Goal: Transaction & Acquisition: Purchase product/service

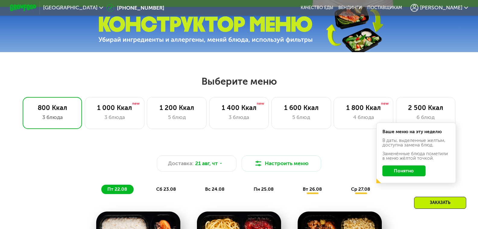
scroll to position [231, 0]
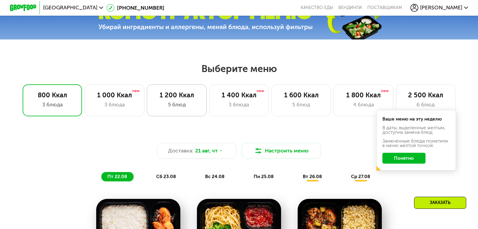
click at [173, 103] on div "5 блюд" at bounding box center [177, 105] width 46 height 8
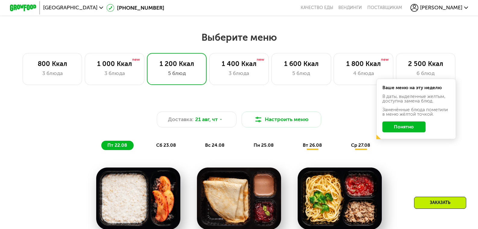
scroll to position [262, 0]
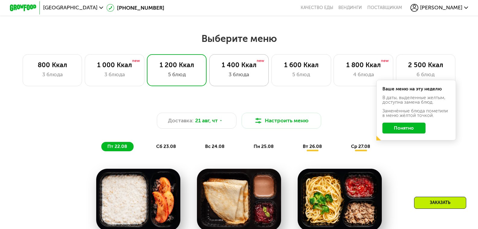
click at [240, 69] on div "1 400 Ккал" at bounding box center [239, 65] width 46 height 8
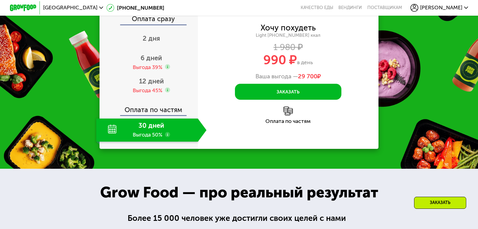
scroll to position [674, 0]
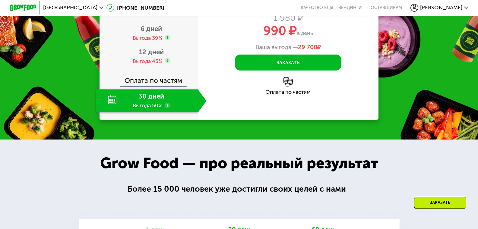
drag, startPoint x: 68, startPoint y: 121, endPoint x: 71, endPoint y: 116, distance: 6.2
click at [68, 121] on div "Закажи Grow Food, чтобы сохранять форму все лето! Оплата сразу 2 дня 6 дней Выг…" at bounding box center [239, 33] width 478 height 212
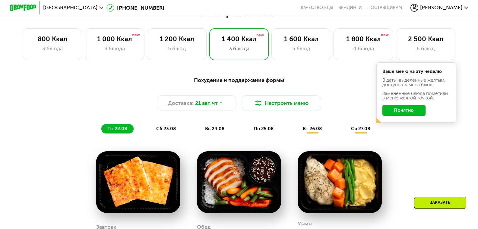
scroll to position [292, 0]
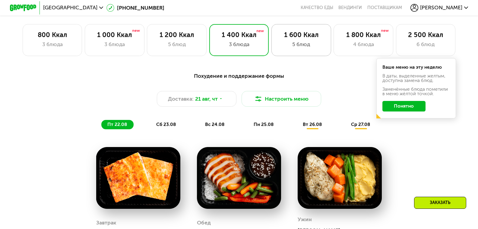
click at [303, 43] on div "5 блюд" at bounding box center [301, 44] width 46 height 8
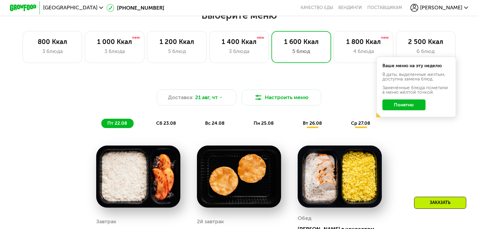
scroll to position [282, 0]
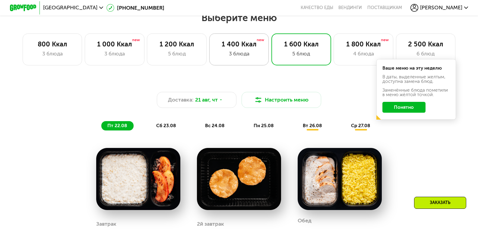
click at [271, 52] on div "1 400 Ккал 3 блюда" at bounding box center [300, 49] width 59 height 32
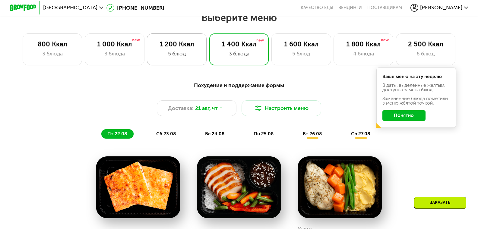
click at [179, 48] on div "1 200 Ккал" at bounding box center [177, 44] width 46 height 8
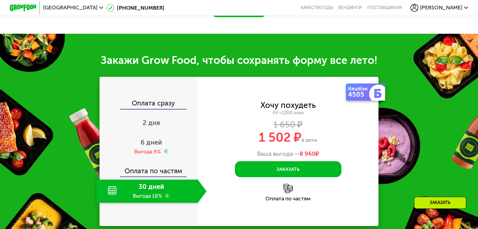
scroll to position [654, 0]
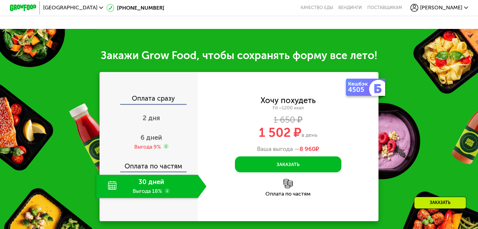
click at [52, 91] on div "Закажи Grow Food, чтобы сохранять форму все лето! Оплата сразу 2 дня 6 дней Выг…" at bounding box center [239, 135] width 478 height 212
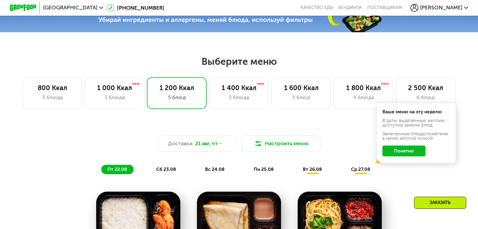
scroll to position [222, 0]
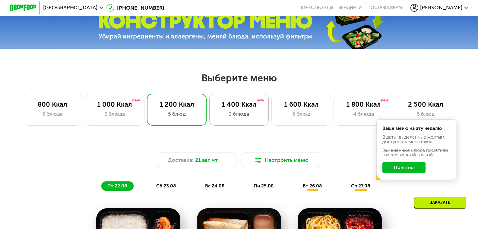
click at [247, 109] on div "1 400 Ккал" at bounding box center [239, 105] width 46 height 8
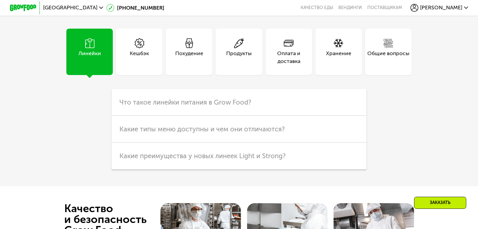
scroll to position [1630, 0]
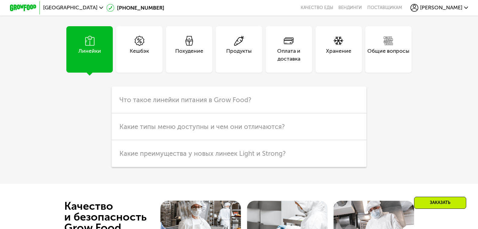
click at [392, 54] on div "Общие вопросы" at bounding box center [388, 55] width 42 height 16
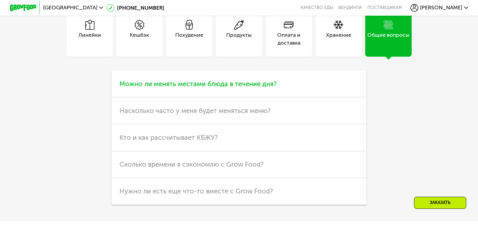
scroll to position [1640, 0]
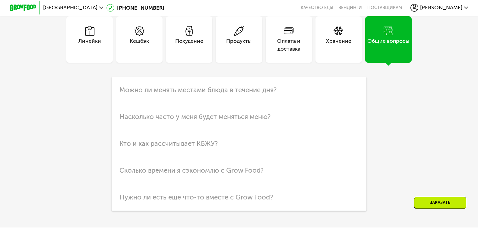
click at [292, 46] on div "Оплата и доставка" at bounding box center [289, 45] width 46 height 16
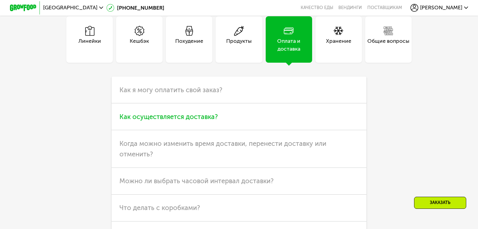
click at [149, 121] on span "Как осуществляется доставка?" at bounding box center [168, 117] width 98 height 8
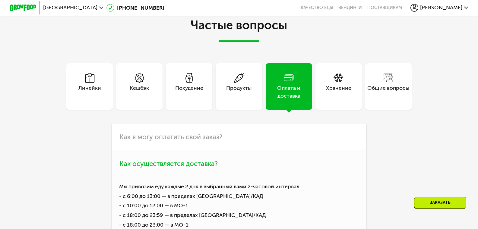
scroll to position [1589, 0]
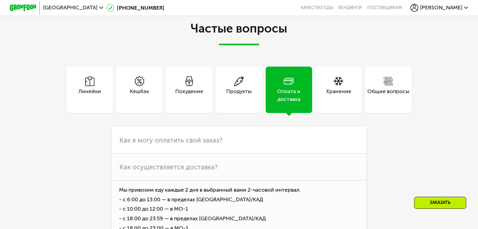
click at [334, 94] on div "Хранение" at bounding box center [338, 95] width 25 height 16
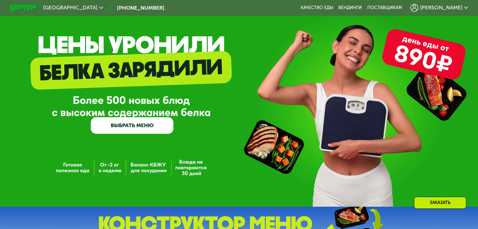
scroll to position [0, 0]
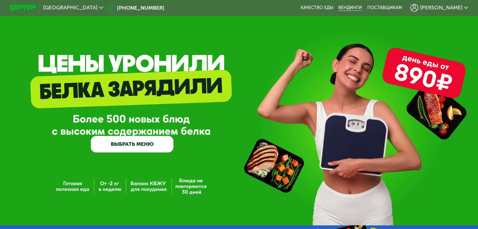
click at [362, 9] on link "Вендинги" at bounding box center [350, 7] width 24 height 5
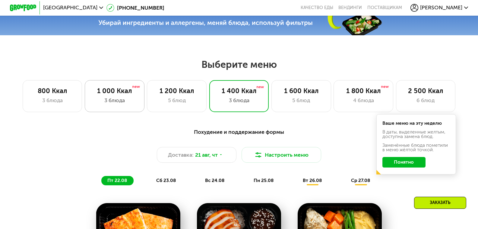
scroll to position [241, 0]
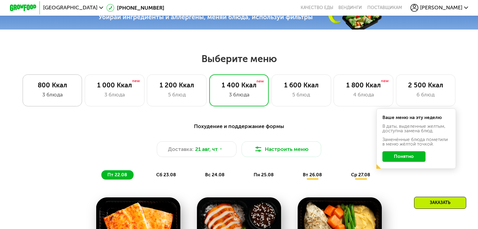
click at [57, 88] on div "800 Ккал" at bounding box center [53, 85] width 46 height 8
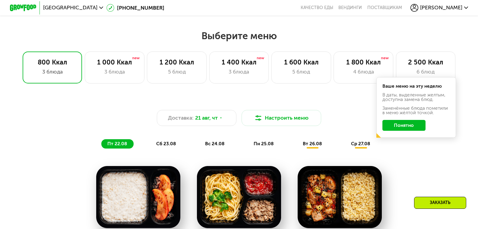
scroll to position [262, 0]
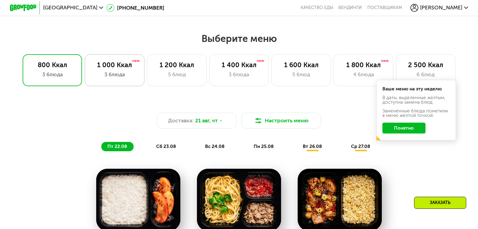
click at [103, 77] on div "3 блюда" at bounding box center [115, 75] width 46 height 8
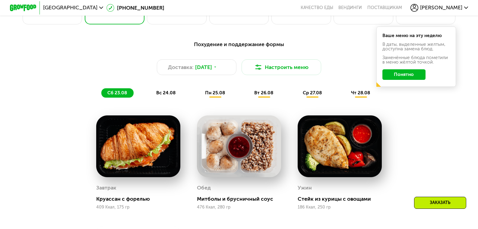
scroll to position [291, 0]
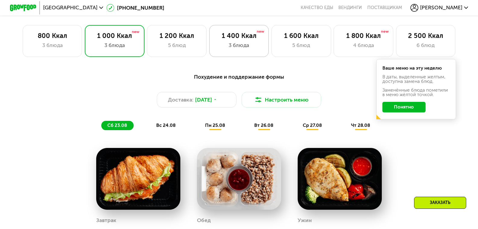
click at [237, 40] on div "1 400 Ккал" at bounding box center [239, 36] width 46 height 8
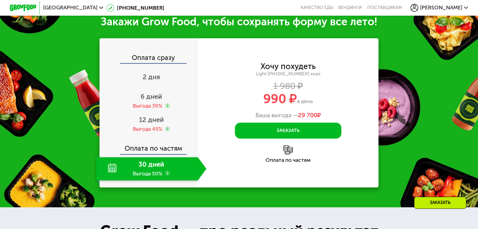
scroll to position [673, 0]
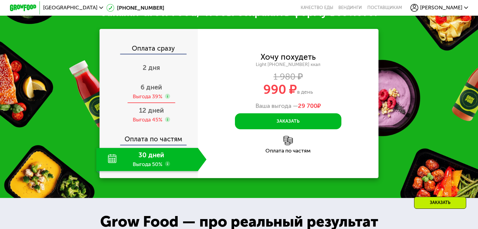
click at [146, 86] on span "6 дней" at bounding box center [151, 87] width 21 height 8
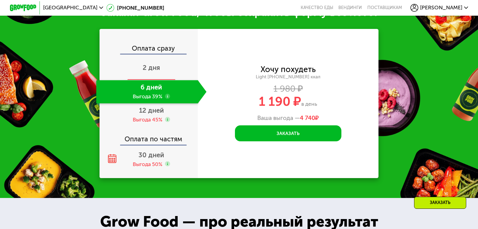
click at [146, 66] on span "2 дня" at bounding box center [151, 68] width 17 height 8
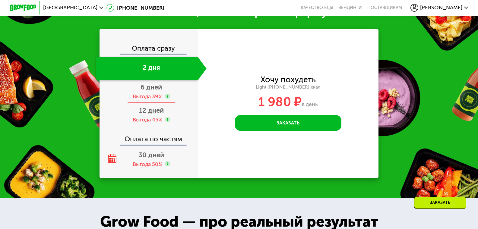
click at [142, 93] on div "Выгода 39%" at bounding box center [148, 96] width 30 height 7
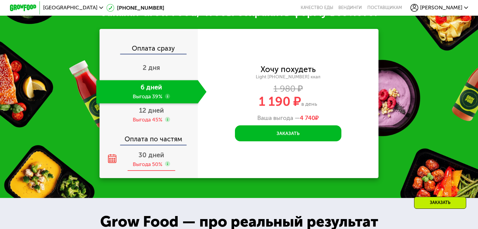
click at [148, 157] on span "30 дней" at bounding box center [151, 155] width 26 height 8
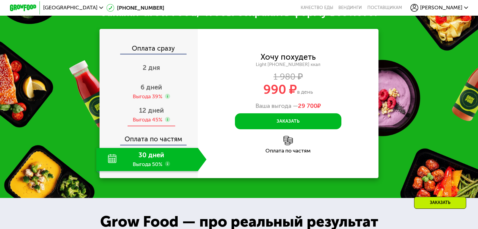
click at [152, 112] on span "12 дней" at bounding box center [151, 110] width 25 height 8
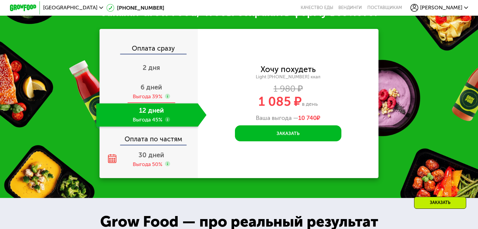
click at [146, 87] on span "6 дней" at bounding box center [151, 87] width 21 height 8
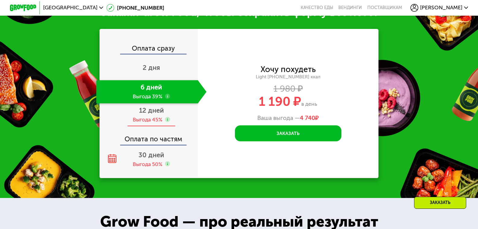
click at [146, 114] on span "12 дней" at bounding box center [151, 110] width 25 height 8
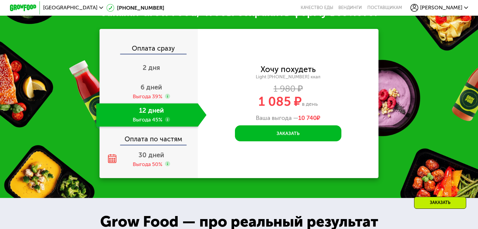
click at [462, 9] on span "[PERSON_NAME]" at bounding box center [441, 7] width 42 height 5
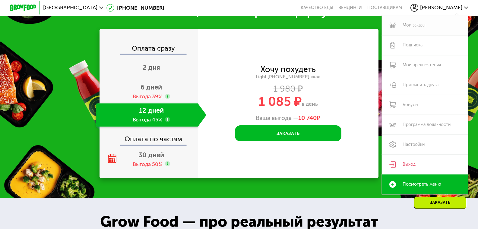
click at [414, 26] on link "Мои заказы" at bounding box center [425, 25] width 86 height 20
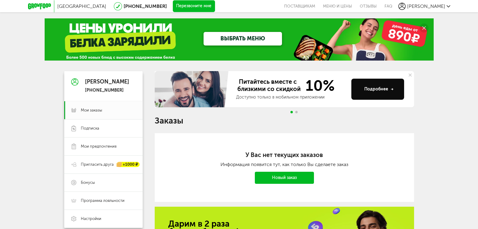
click at [231, 41] on link "ВЫБРАТЬ МЕНЮ" at bounding box center [243, 39] width 78 height 14
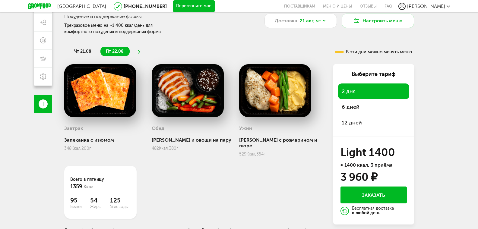
scroll to position [100, 0]
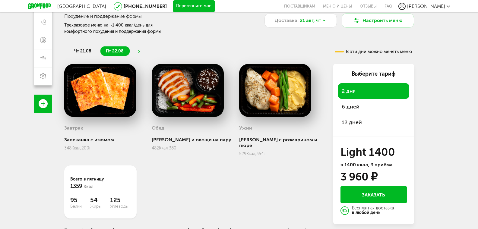
click at [352, 108] on span "6 дней" at bounding box center [351, 106] width 18 height 7
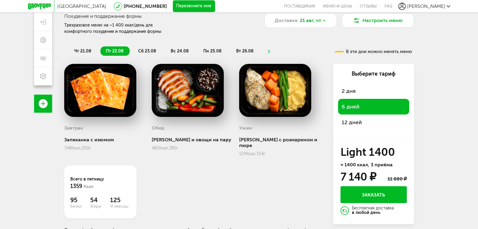
click at [357, 123] on span "12 дней" at bounding box center [352, 122] width 20 height 7
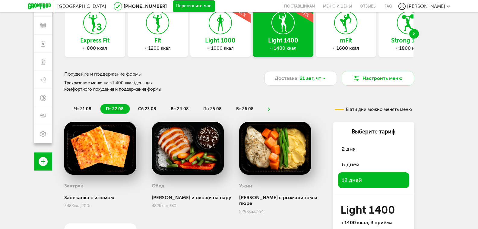
scroll to position [23, 0]
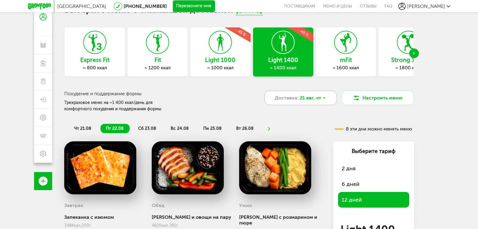
click at [315, 101] on span "21 авг, чт" at bounding box center [310, 97] width 21 height 7
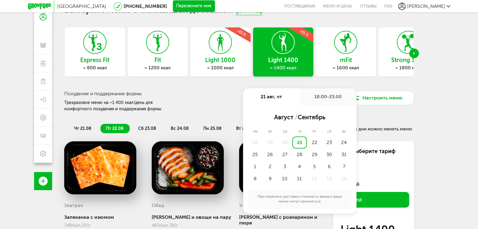
click at [233, 97] on div "Похудение и поддержание формы Трехразовое меню на ~1 400 ккал/день для комфортн…" at bounding box center [157, 102] width 187 height 22
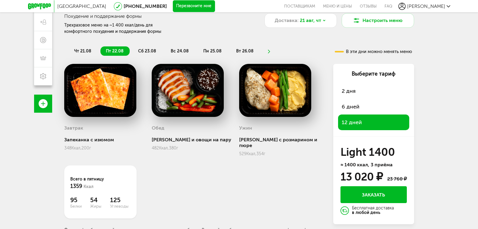
scroll to position [103, 0]
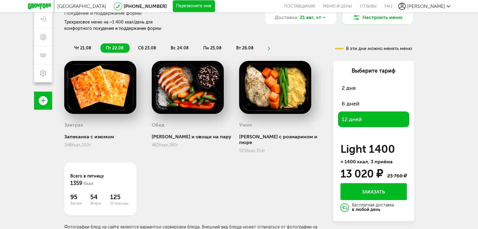
click at [328, 33] on div "Express Fit ≈ 800 ккал Fit ≈ 1200 ккал Light 1000 ≈ 1000 ккал -45 % Light 1400 …" at bounding box center [239, 91] width 350 height 288
click at [364, 190] on button "Заказать" at bounding box center [374, 191] width 66 height 17
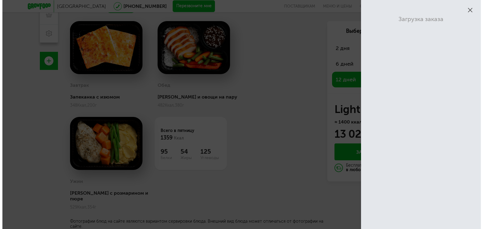
scroll to position [53, 0]
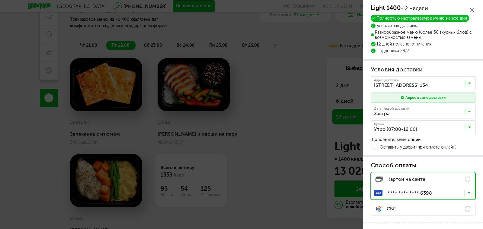
click at [468, 128] on icon at bounding box center [469, 129] width 3 height 6
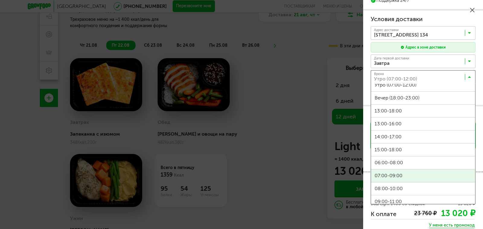
scroll to position [10, 0]
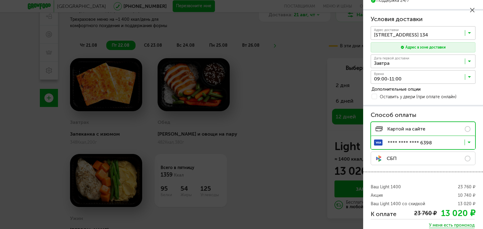
click at [384, 197] on span "09:00-11:00" at bounding box center [423, 197] width 104 height 13
click at [467, 143] on icon at bounding box center [468, 144] width 3 height 6
click at [388, 161] on span "СБП" at bounding box center [385, 158] width 21 height 7
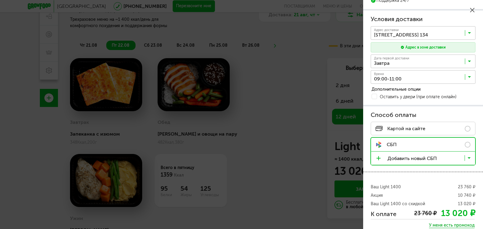
click at [463, 129] on label "Картой на сайте" at bounding box center [422, 129] width 105 height 14
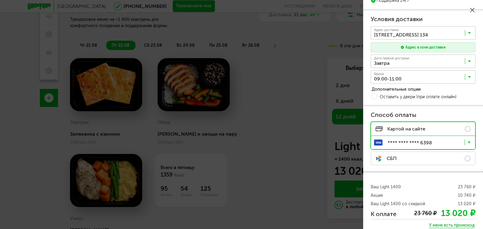
click at [467, 143] on icon at bounding box center [468, 144] width 3 height 6
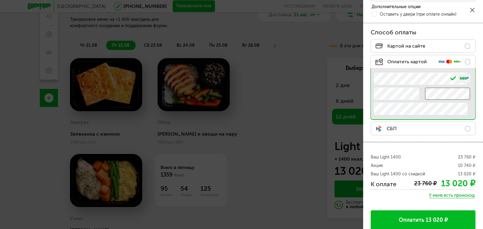
scroll to position [138, 0]
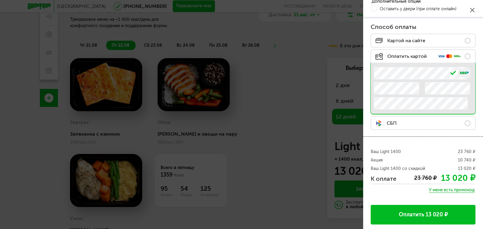
click at [392, 214] on button "Оплатить 13 020 ₽" at bounding box center [422, 215] width 105 height 20
click at [414, 217] on button "Оплатить 13 020 ₽" at bounding box center [422, 215] width 105 height 20
click at [390, 212] on button "Оплатить 13 020 ₽" at bounding box center [422, 215] width 105 height 20
click at [409, 215] on button "Оплатить 13 020 ₽" at bounding box center [422, 215] width 105 height 20
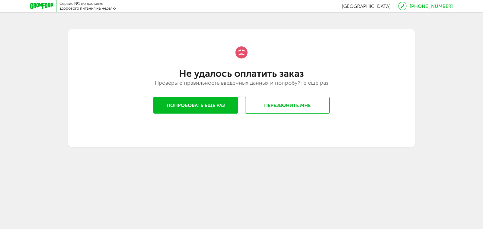
click at [198, 107] on button "Попробовать ещё раз" at bounding box center [195, 105] width 84 height 17
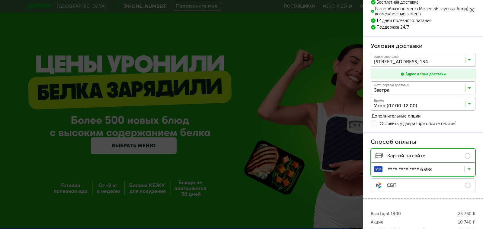
scroll to position [40, 0]
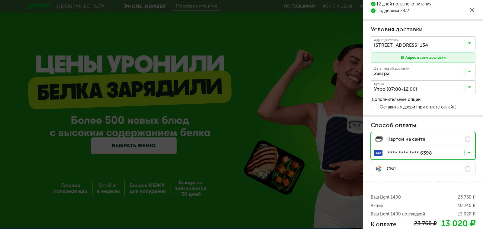
click at [454, 152] on input "Search for option" at bounding box center [424, 154] width 104 height 10
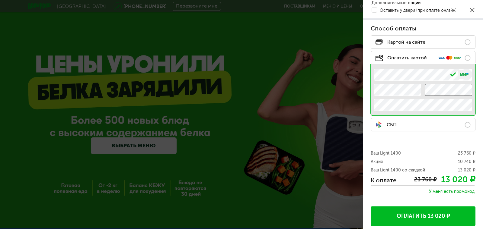
scroll to position [138, 0]
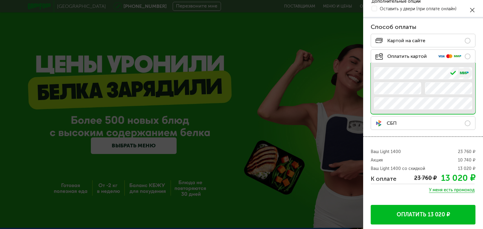
click at [389, 215] on button "Оплатить 13 020 ₽" at bounding box center [422, 215] width 105 height 20
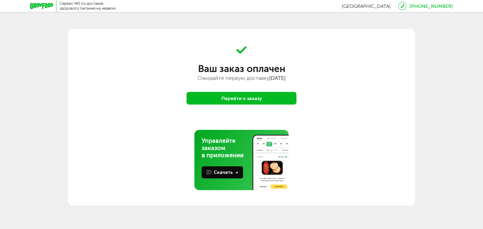
click at [235, 100] on button "Перейти к заказу" at bounding box center [241, 98] width 110 height 13
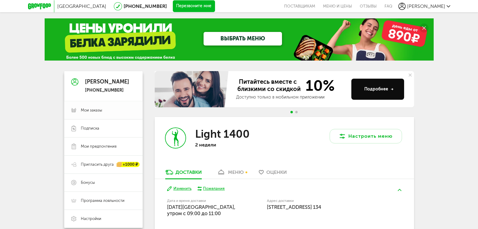
click at [91, 111] on span "Мои заказы" at bounding box center [91, 110] width 21 height 5
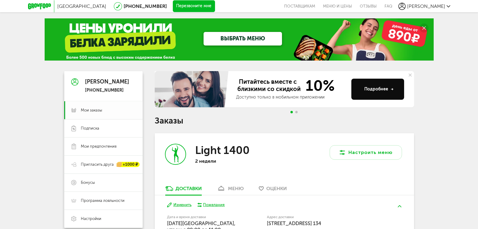
click at [91, 111] on span "Мои заказы" at bounding box center [91, 110] width 21 height 5
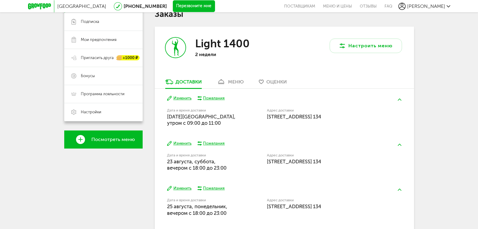
scroll to position [111, 0]
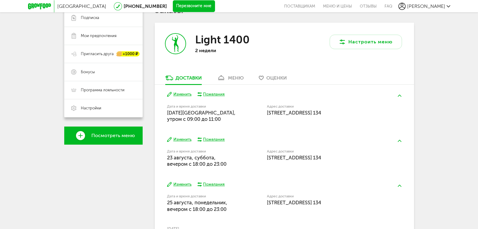
click at [182, 140] on button "Изменить" at bounding box center [179, 140] width 24 height 6
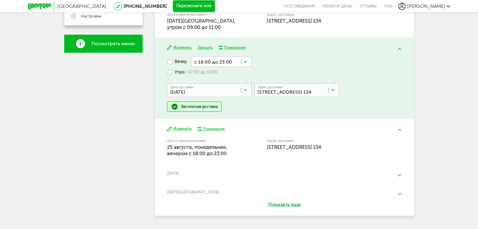
scroll to position [200, 0]
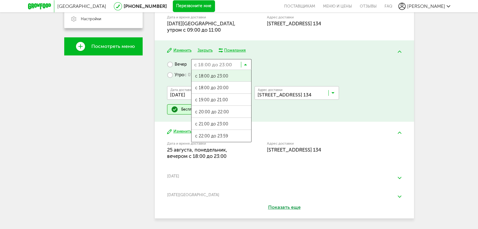
click at [245, 65] on icon at bounding box center [245, 66] width 3 height 6
click at [210, 90] on span "с 18:00 до 20:00" at bounding box center [222, 88] width 60 height 13
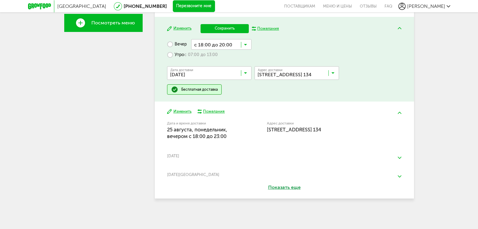
scroll to position [193, 0]
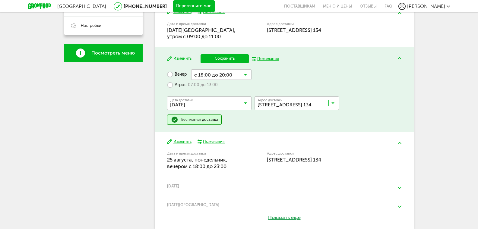
click at [227, 60] on button "Сохранить" at bounding box center [225, 58] width 48 height 9
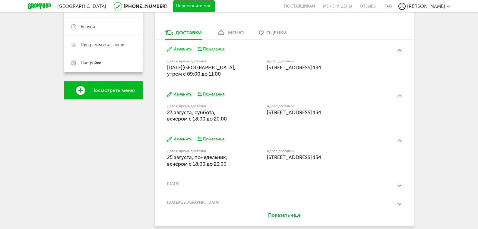
scroll to position [183, 0]
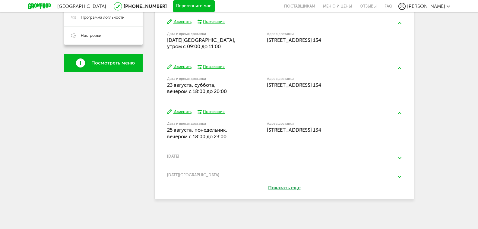
click at [185, 112] on button "Изменить" at bounding box center [179, 112] width 24 height 6
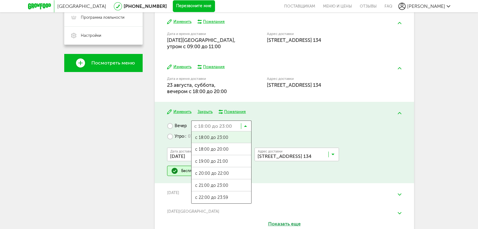
click at [235, 127] on input "Search for option" at bounding box center [221, 126] width 60 height 10
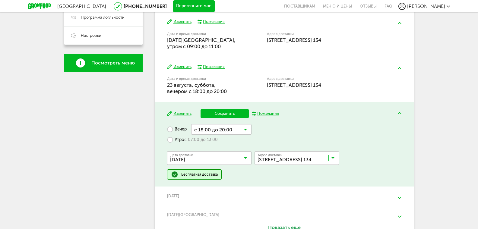
click at [228, 150] on span "с 18:00 до 20:00" at bounding box center [222, 153] width 60 height 13
click at [222, 114] on button "Сохранить" at bounding box center [225, 113] width 48 height 9
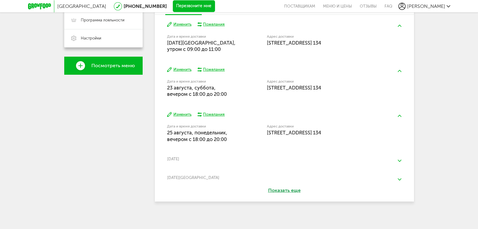
scroll to position [184, 0]
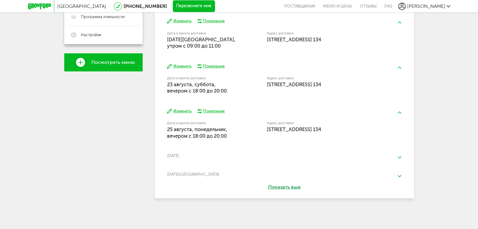
click at [398, 158] on img at bounding box center [400, 158] width 4 height 2
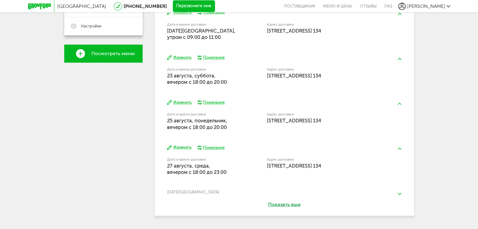
scroll to position [210, 0]
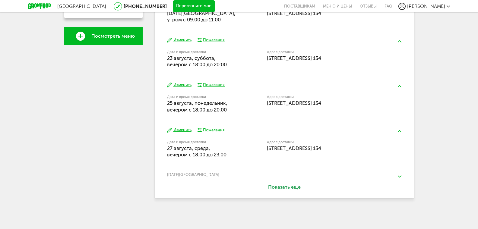
click at [183, 132] on button "Изменить" at bounding box center [179, 130] width 24 height 6
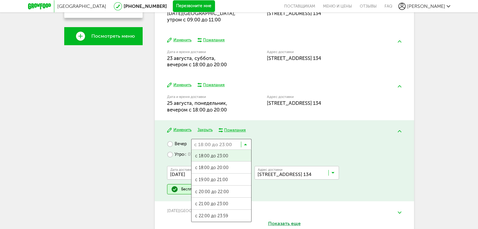
click at [234, 146] on input "Search for option" at bounding box center [221, 144] width 60 height 10
click at [214, 169] on span "с 18:00 до 20:00" at bounding box center [222, 168] width 60 height 13
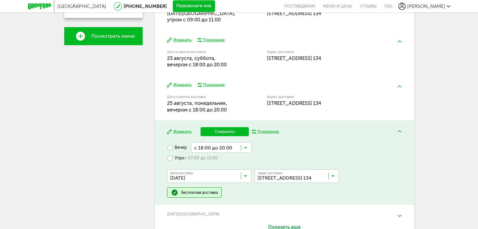
click at [228, 131] on button "Сохранить" at bounding box center [225, 131] width 48 height 9
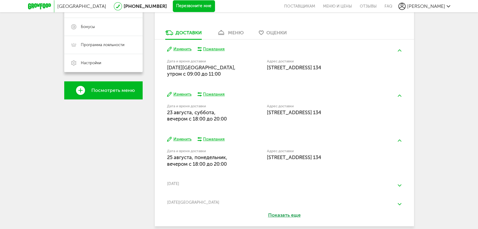
scroll to position [184, 0]
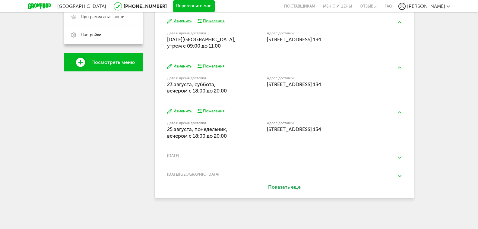
click at [399, 178] on button at bounding box center [400, 176] width 16 height 14
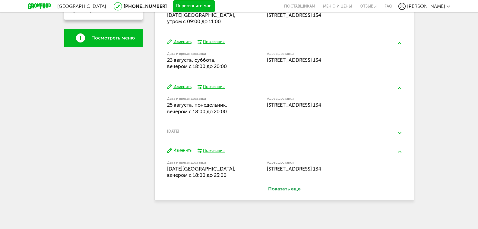
scroll to position [210, 0]
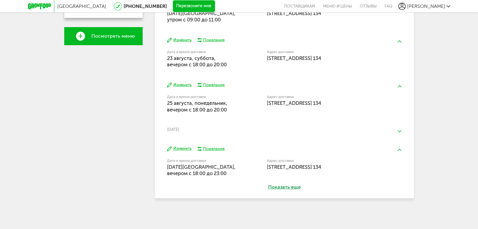
click at [181, 149] on button "Изменить" at bounding box center [179, 149] width 24 height 6
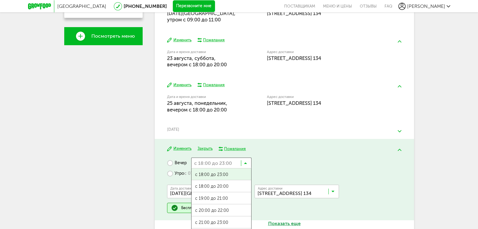
click at [232, 164] on input "Search for option" at bounding box center [221, 163] width 60 height 10
click at [230, 189] on span "с 18:00 до 20:00" at bounding box center [222, 186] width 60 height 13
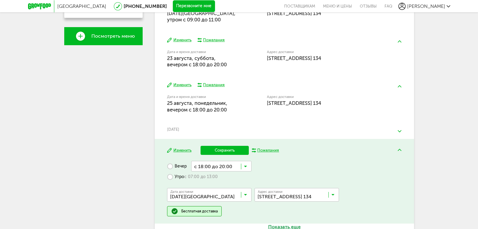
click at [225, 152] on button "Сохранить" at bounding box center [225, 150] width 48 height 9
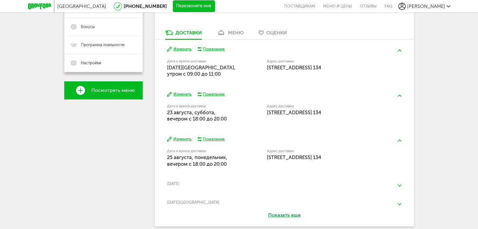
scroll to position [184, 0]
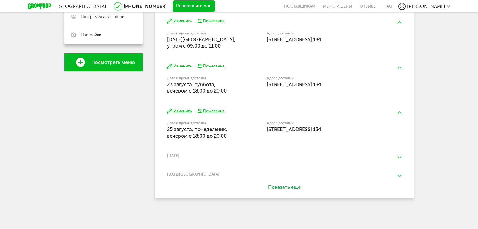
click at [287, 188] on button "Показать еще" at bounding box center [285, 187] width 68 height 7
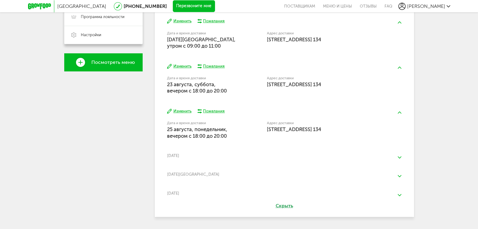
click at [400, 196] on img at bounding box center [400, 195] width 4 height 2
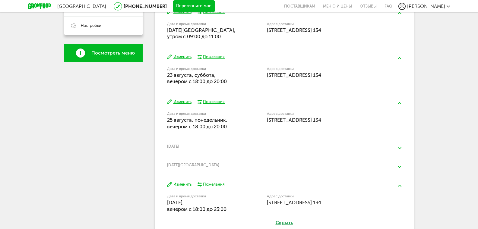
scroll to position [224, 0]
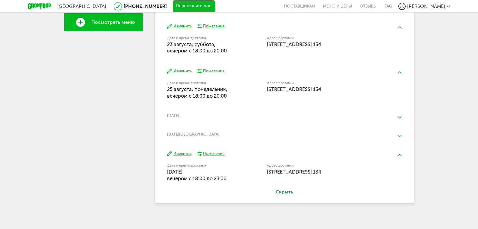
click at [180, 154] on button "Изменить" at bounding box center [179, 154] width 24 height 6
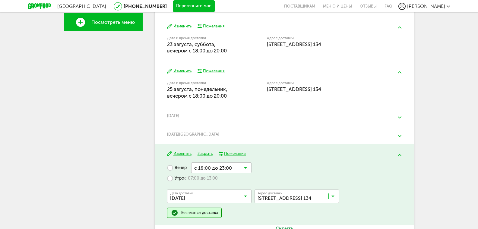
click at [221, 168] on input "Search for option" at bounding box center [221, 168] width 60 height 10
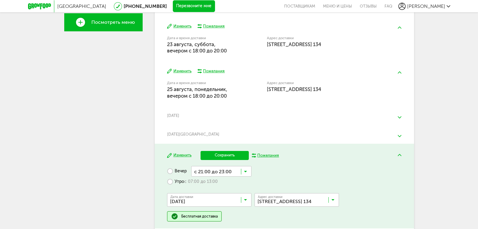
click at [212, 225] on span "с 21:00 до 23:00" at bounding box center [222, 231] width 60 height 13
click at [228, 157] on button "Сохранить" at bounding box center [225, 155] width 48 height 9
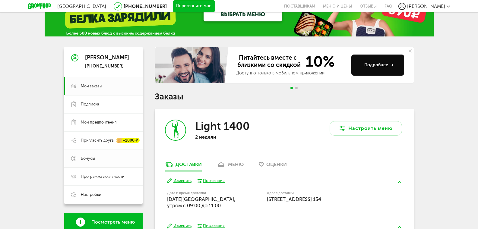
scroll to position [0, 0]
